Goal: Find specific page/section: Find specific page/section

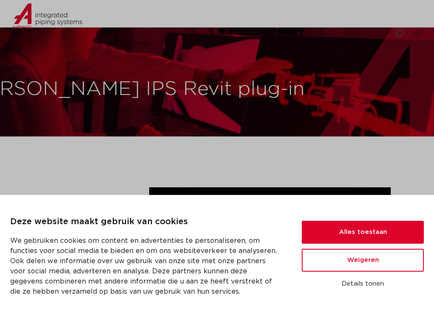
scroll to position [381, 0]
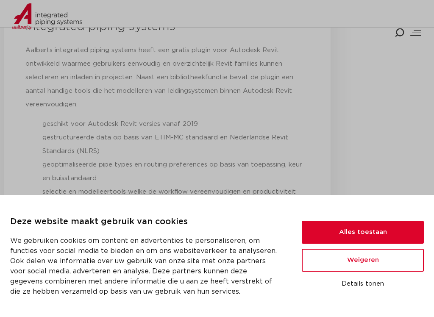
click at [382, 230] on button "Alles toestaan" at bounding box center [363, 232] width 122 height 23
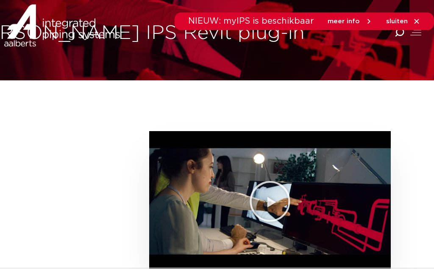
scroll to position [0, 0]
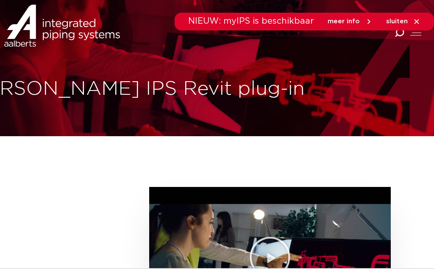
click at [419, 22] on icon at bounding box center [417, 22] width 8 height 8
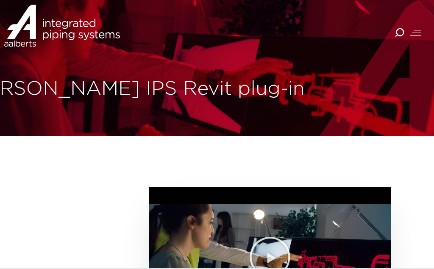
click at [419, 36] on div at bounding box center [415, 33] width 11 height 10
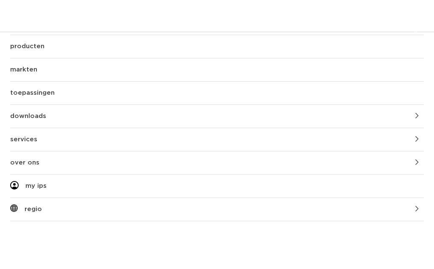
click at [20, 50] on link "producten" at bounding box center [216, 46] width 413 height 23
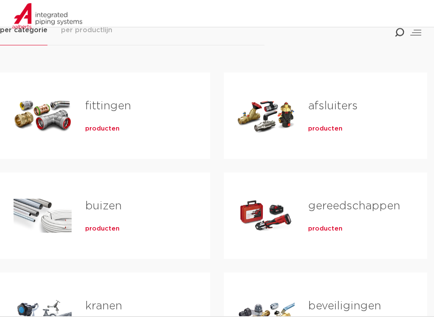
scroll to position [139, 0]
click at [47, 125] on div "Tabs. Open items met enter of spatie, sluit af met escape en navigeer met de pi…" at bounding box center [43, 115] width 58 height 59
click at [97, 130] on span "producten" at bounding box center [102, 129] width 34 height 8
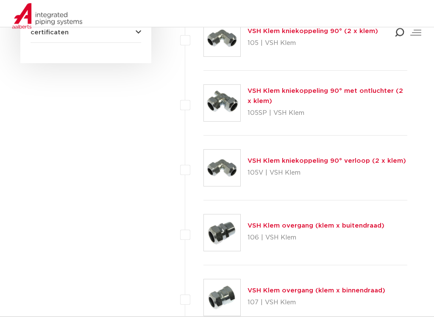
scroll to position [573, 0]
